Goal: Task Accomplishment & Management: Use online tool/utility

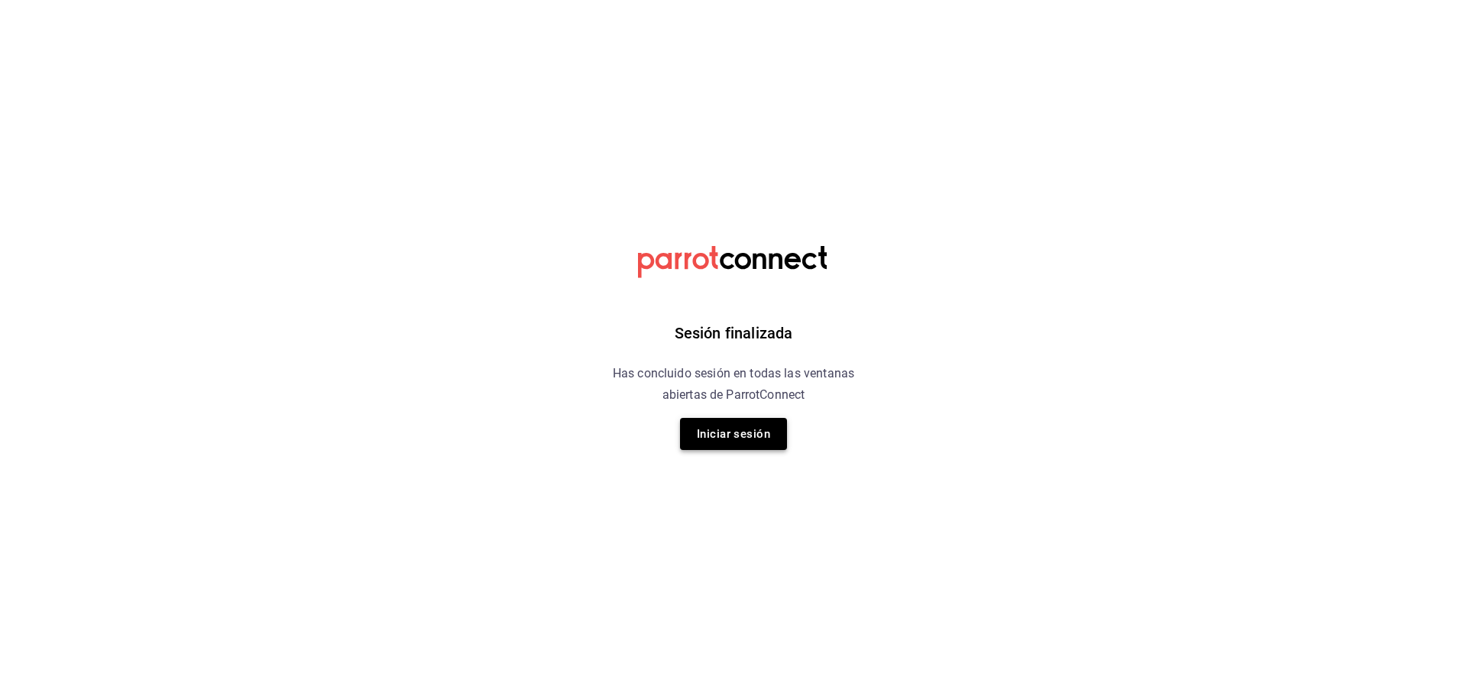
click at [748, 418] on button "Iniciar sesión" at bounding box center [733, 434] width 107 height 32
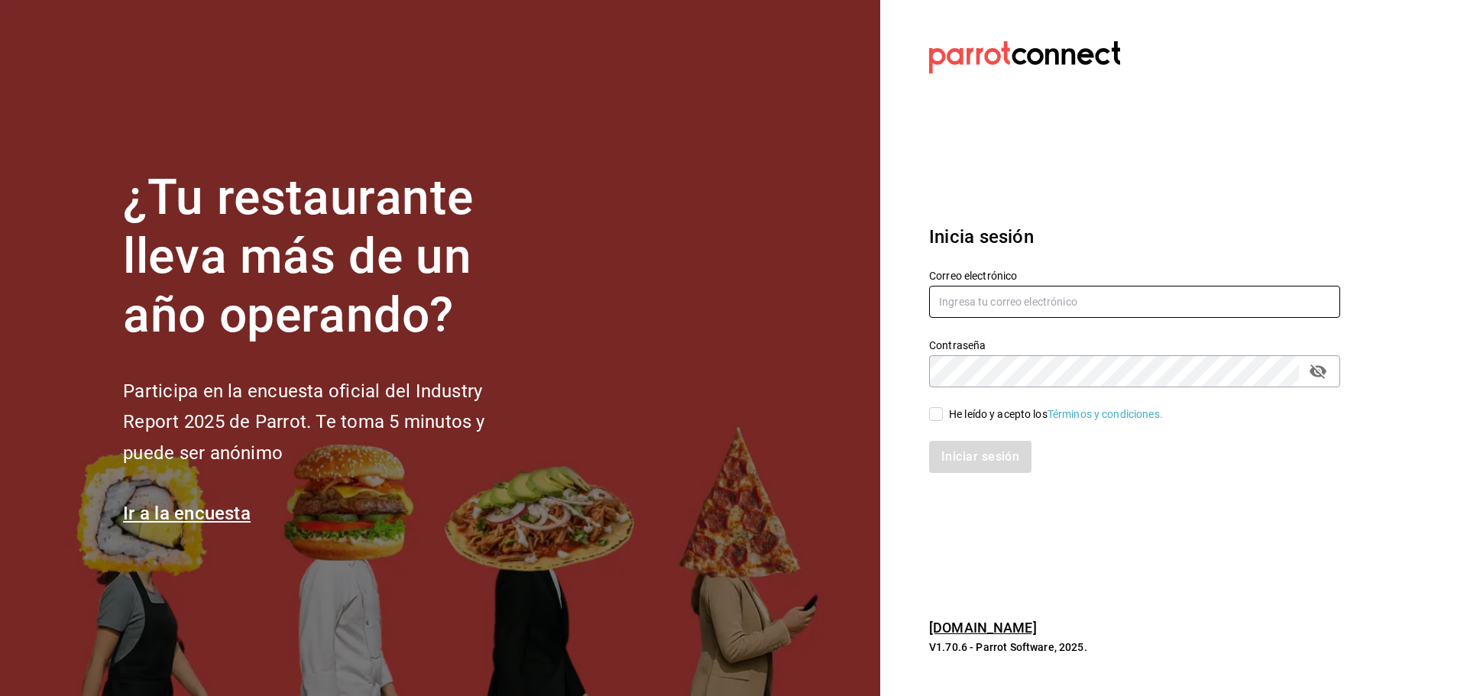
click at [1045, 305] on input "text" at bounding box center [1134, 302] width 411 height 32
type input "[EMAIL_ADDRESS][DOMAIN_NAME]"
click at [937, 409] on input "He leído y acepto los Términos y condiciones." at bounding box center [936, 414] width 14 height 14
checkbox input "true"
click at [973, 464] on button "Iniciar sesión" at bounding box center [981, 457] width 104 height 32
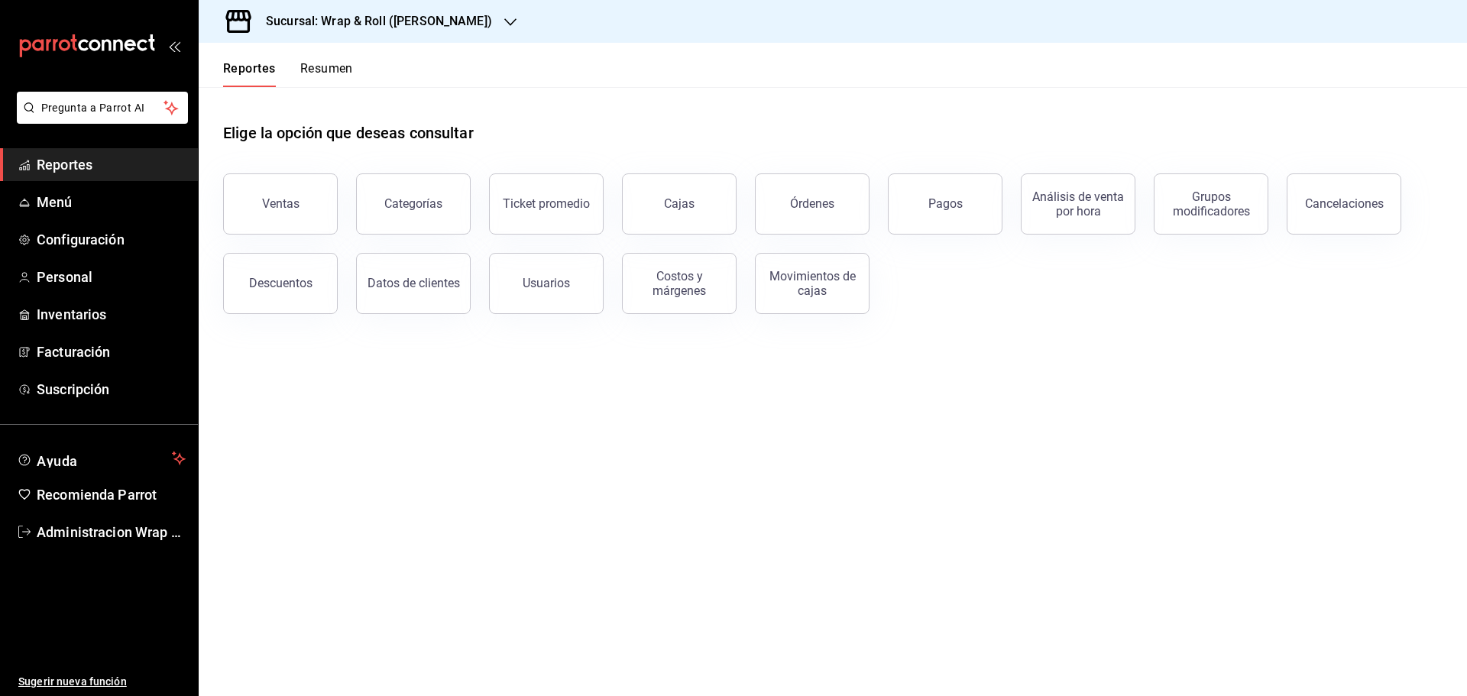
click at [874, 198] on div "Pagos" at bounding box center [935, 194] width 133 height 79
click at [838, 207] on button "Órdenes" at bounding box center [812, 203] width 115 height 61
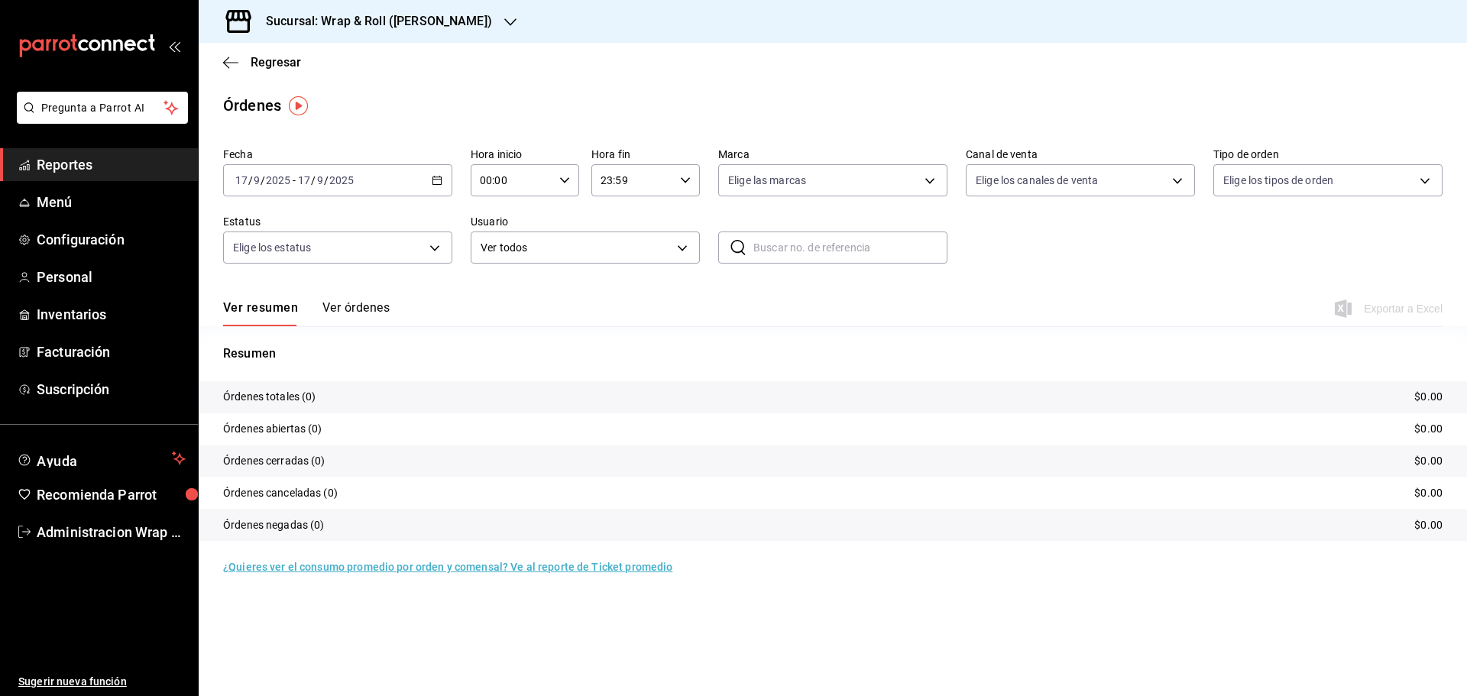
click at [504, 21] on icon "button" at bounding box center [510, 22] width 12 height 8
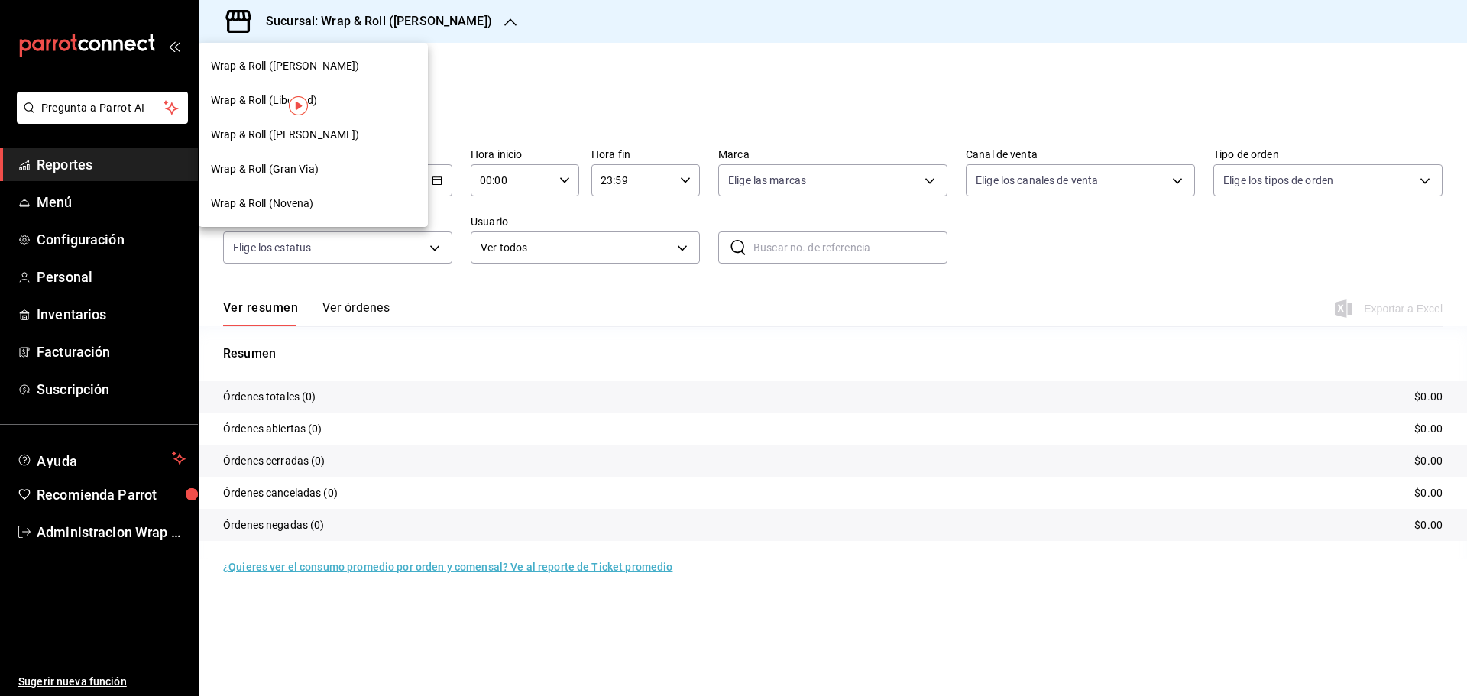
click at [222, 222] on nav "Wrap & Roll (Justo Sierra) Wrap & Roll (Libertad) Wrap & Roll (Benito Juarez) W…" at bounding box center [313, 135] width 229 height 184
click at [225, 217] on div "Wrap & Roll (Novena)" at bounding box center [313, 203] width 229 height 34
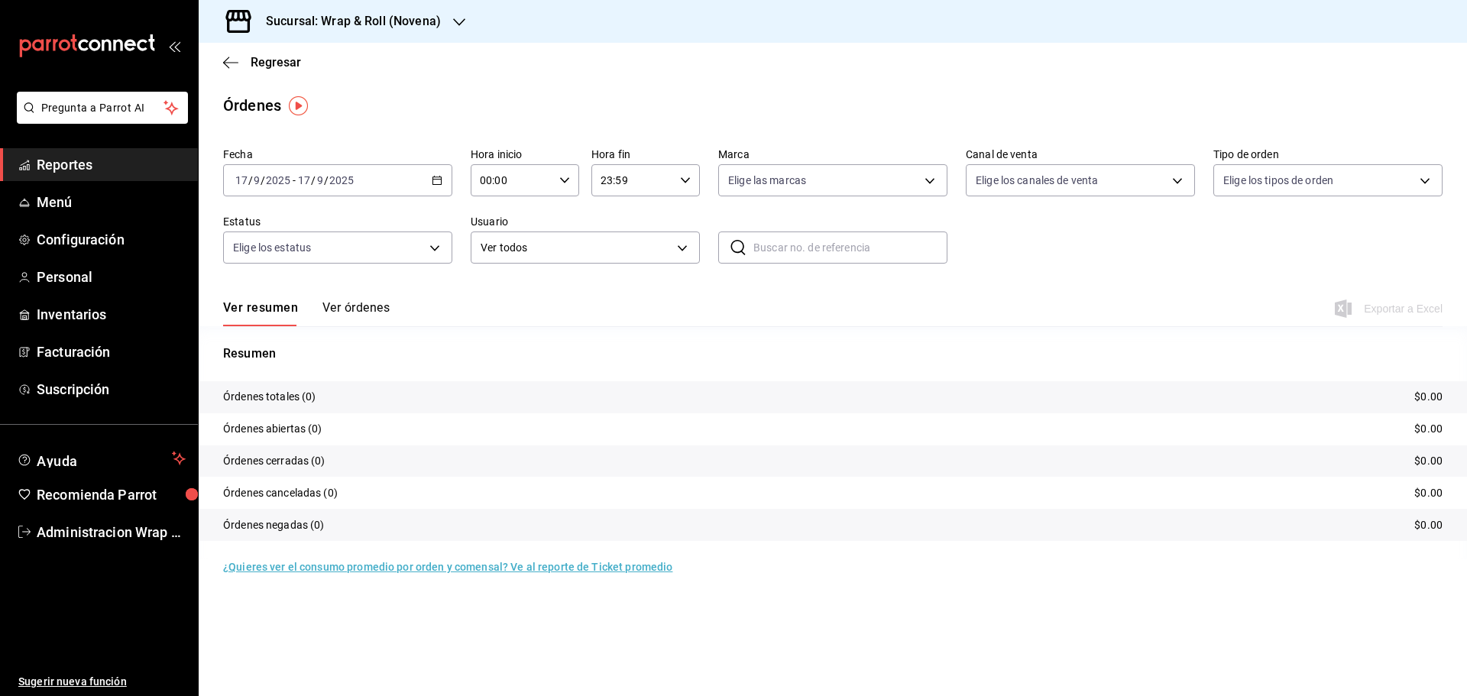
click at [429, 186] on div "2025-09-17 17 / 9 / 2025 - 2025-09-17 17 / 9 / 2025" at bounding box center [337, 180] width 229 height 32
click at [270, 266] on span "Ayer" at bounding box center [295, 261] width 118 height 16
click at [458, 14] on div at bounding box center [459, 22] width 12 height 16
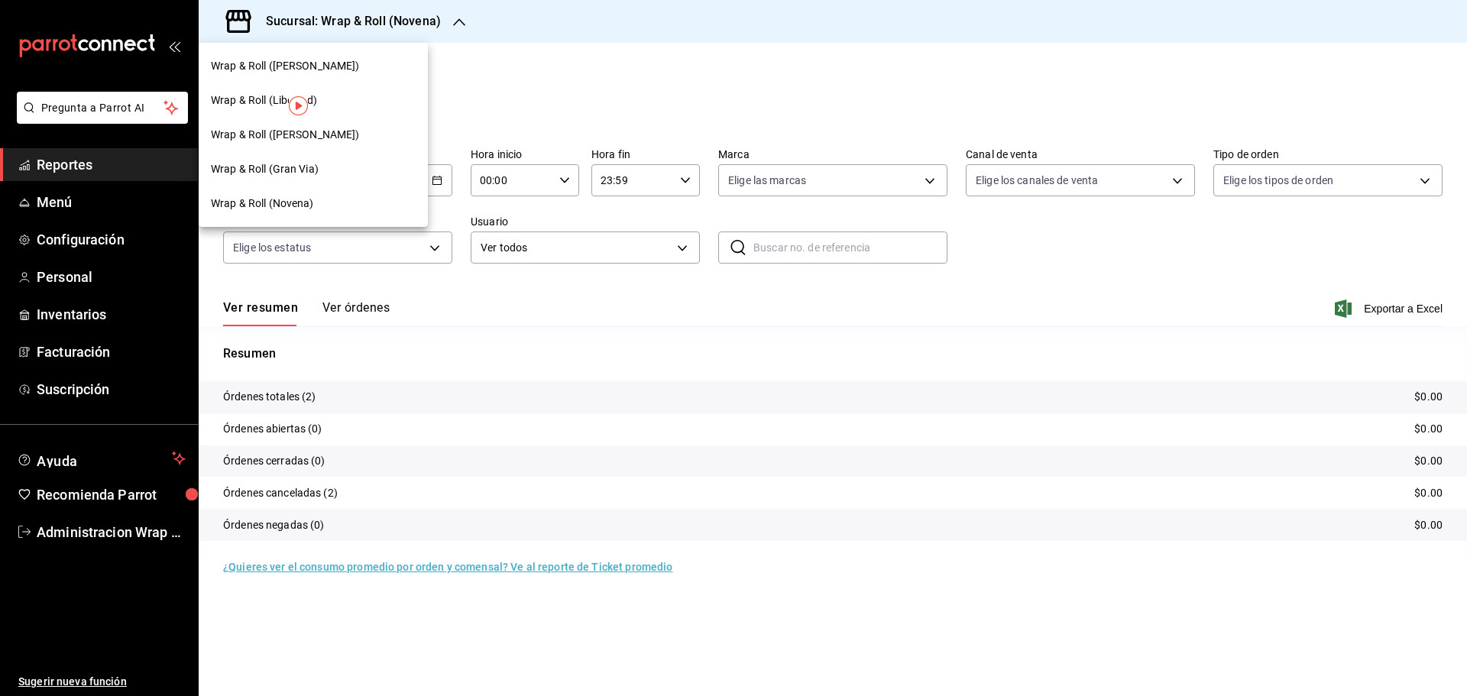
click at [312, 134] on span "Wrap & Roll (Benito Juarez)" at bounding box center [285, 135] width 149 height 16
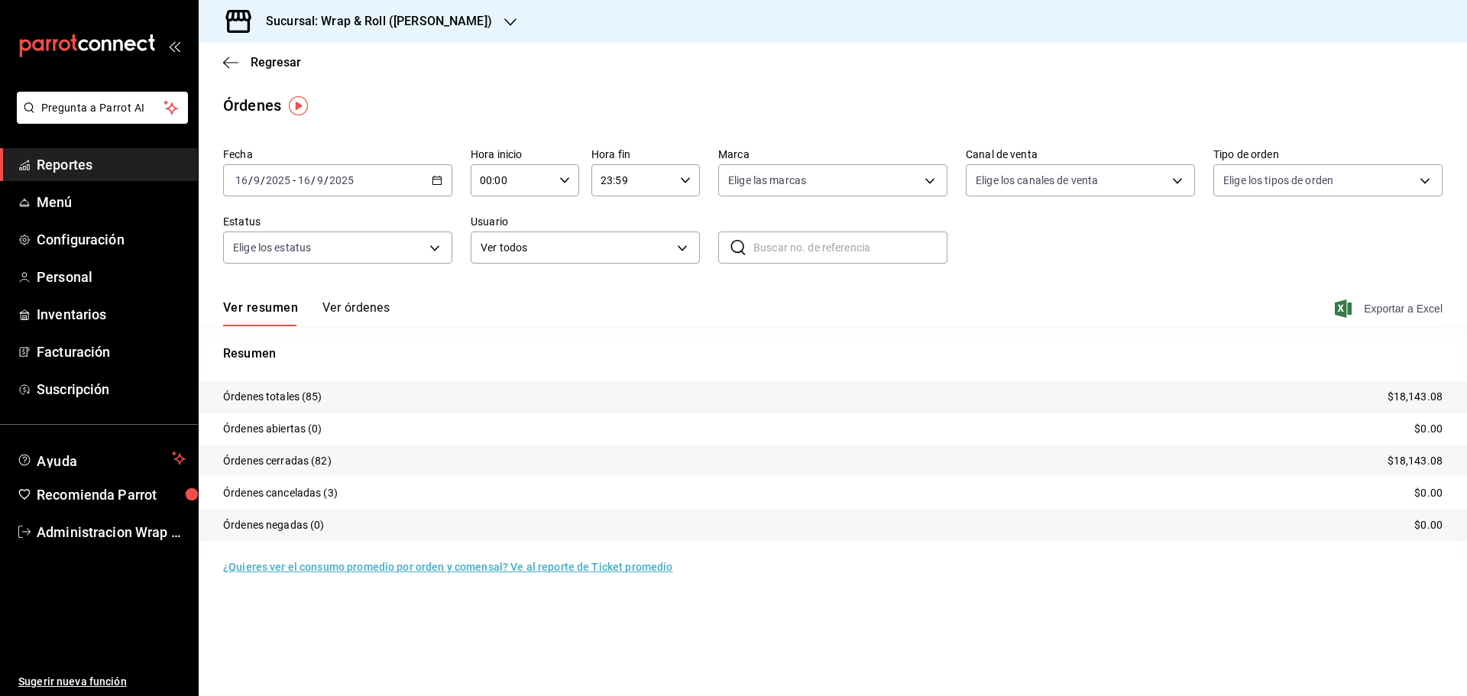
click at [1393, 308] on span "Exportar a Excel" at bounding box center [1390, 308] width 105 height 18
click at [504, 23] on icon "button" at bounding box center [510, 22] width 12 height 12
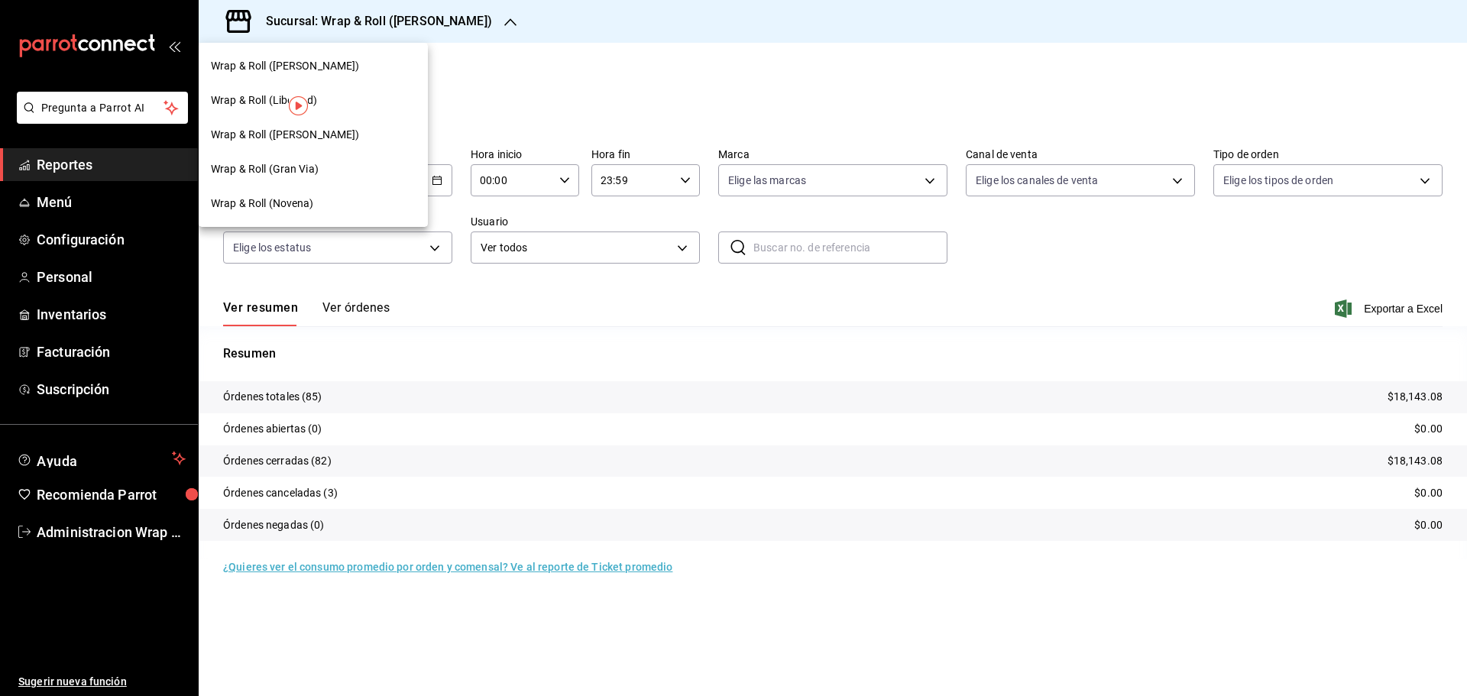
click at [311, 172] on span "Wrap & Roll (Gran Via)" at bounding box center [265, 169] width 108 height 16
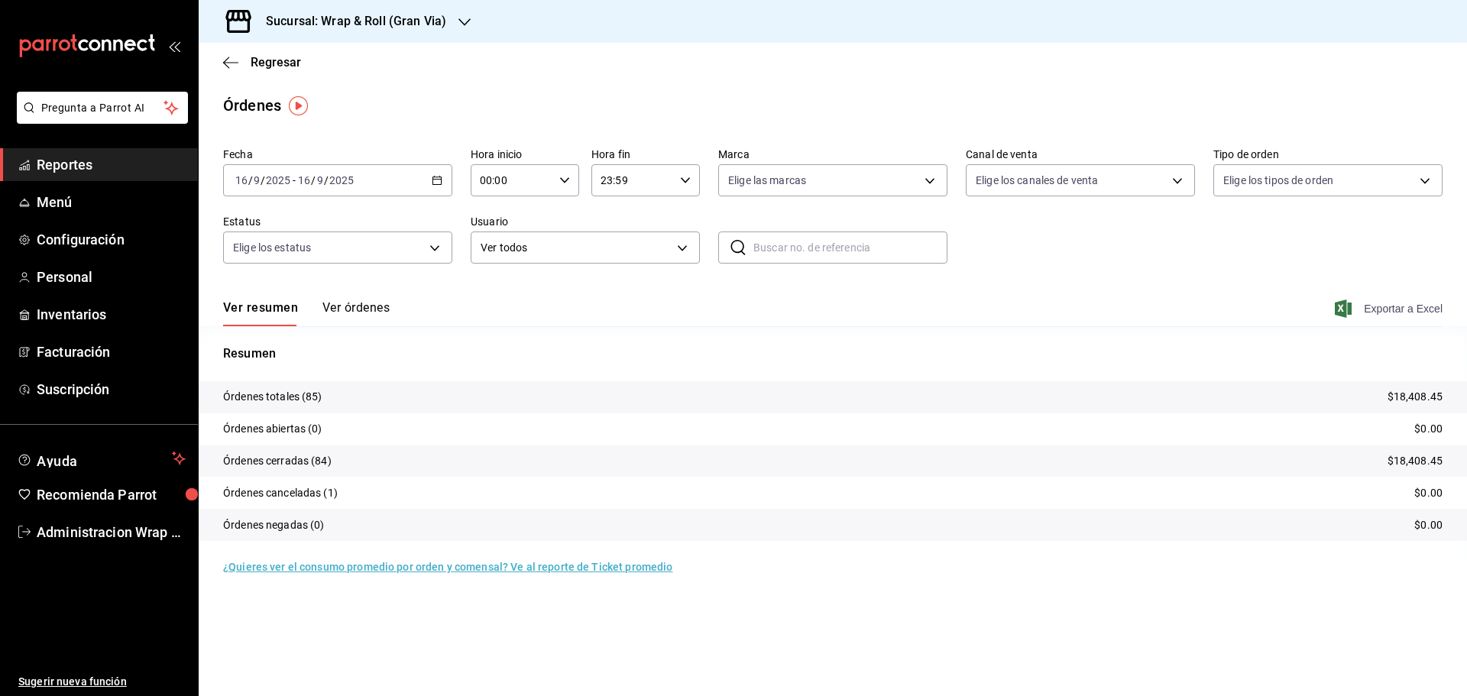
click at [1407, 308] on span "Exportar a Excel" at bounding box center [1390, 308] width 105 height 18
click at [1432, 122] on main "Regresar Órdenes Fecha 2025-09-16 16 / 9 / 2025 - 2025-09-16 16 / 9 / 2025 Hora…" at bounding box center [833, 369] width 1268 height 653
click at [462, 24] on icon "button" at bounding box center [464, 22] width 12 height 8
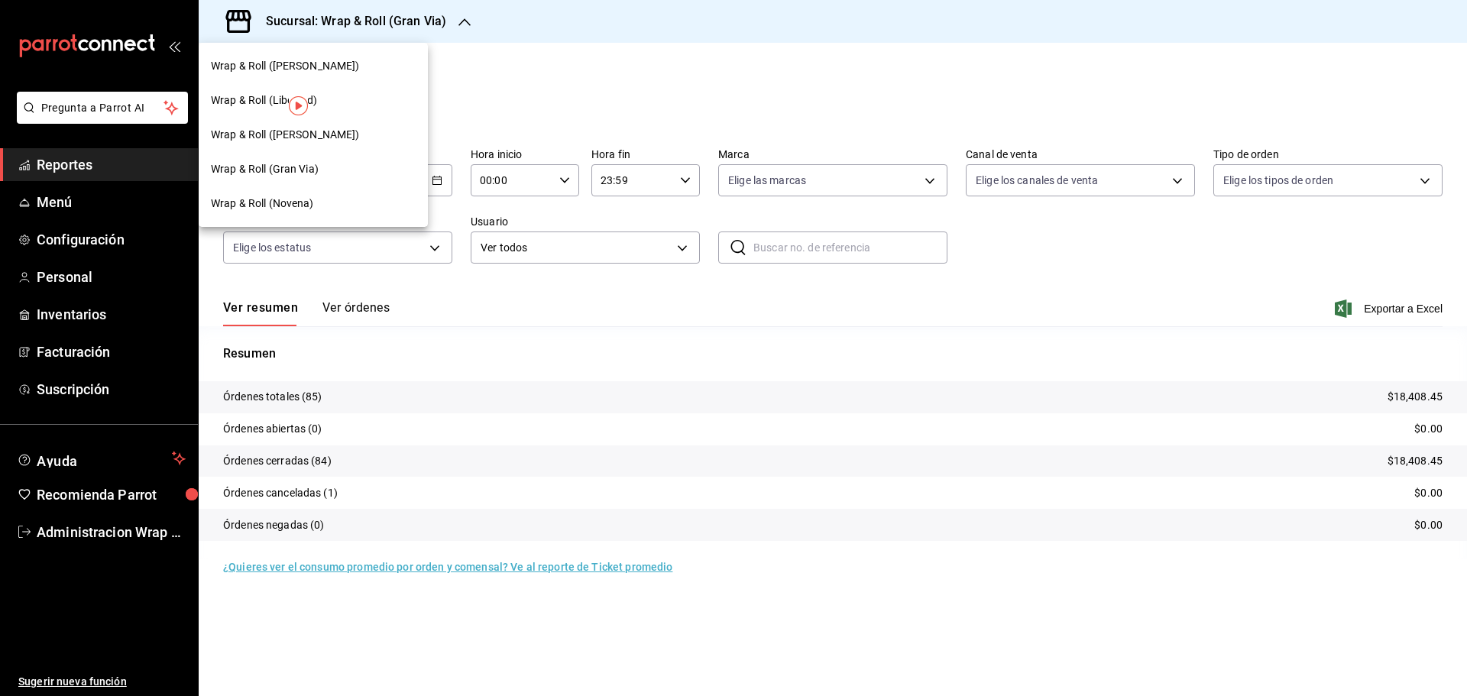
click at [277, 73] on span "Wrap & Roll (Justo Sierra)" at bounding box center [285, 66] width 149 height 16
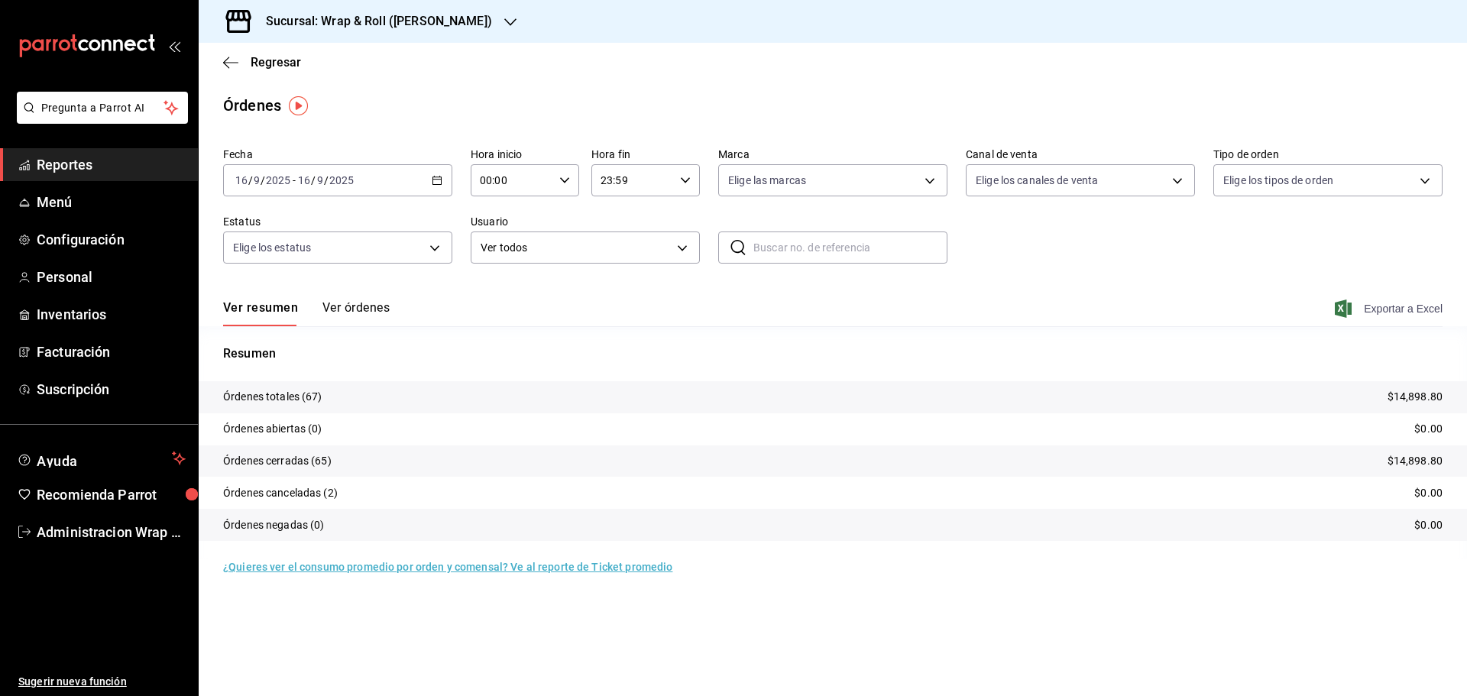
click at [1378, 313] on span "Exportar a Excel" at bounding box center [1390, 308] width 105 height 18
